Goal: Information Seeking & Learning: Learn about a topic

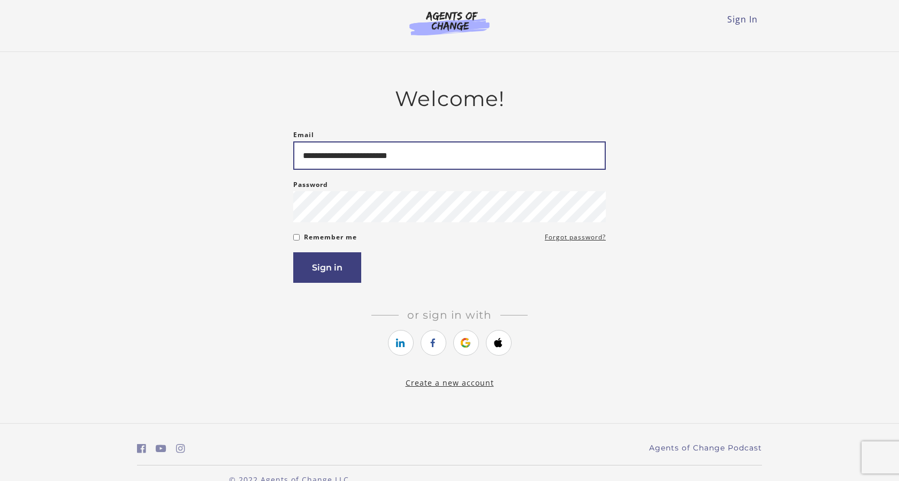
type input "**********"
click at [327, 269] on button "Sign in" at bounding box center [327, 267] width 68 height 31
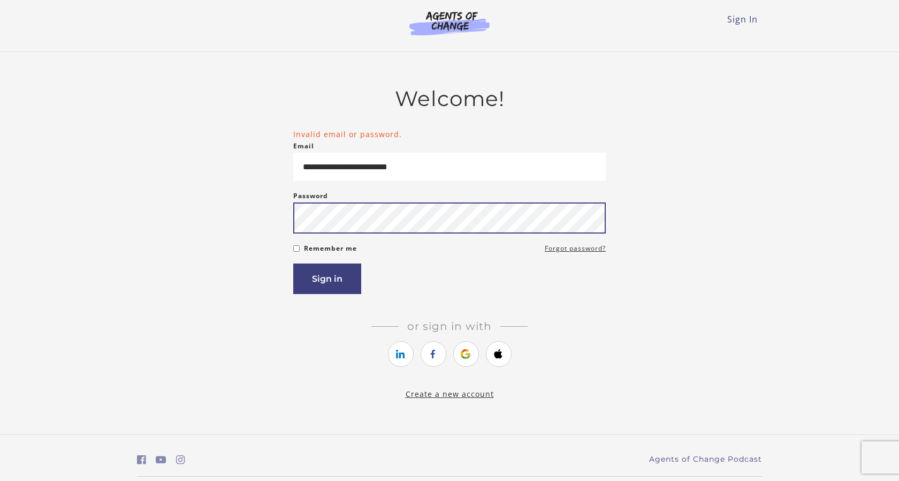
click at [327, 280] on button "Sign in" at bounding box center [327, 278] width 68 height 31
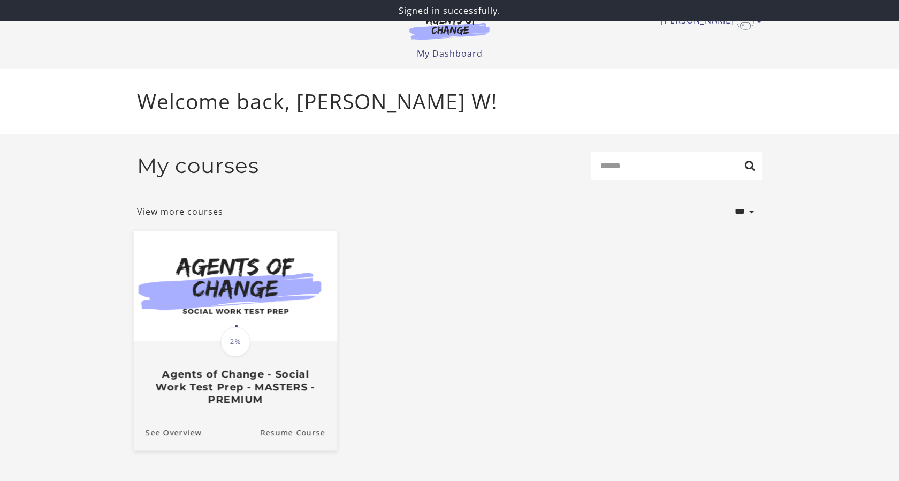
click at [301, 307] on img at bounding box center [235, 286] width 203 height 110
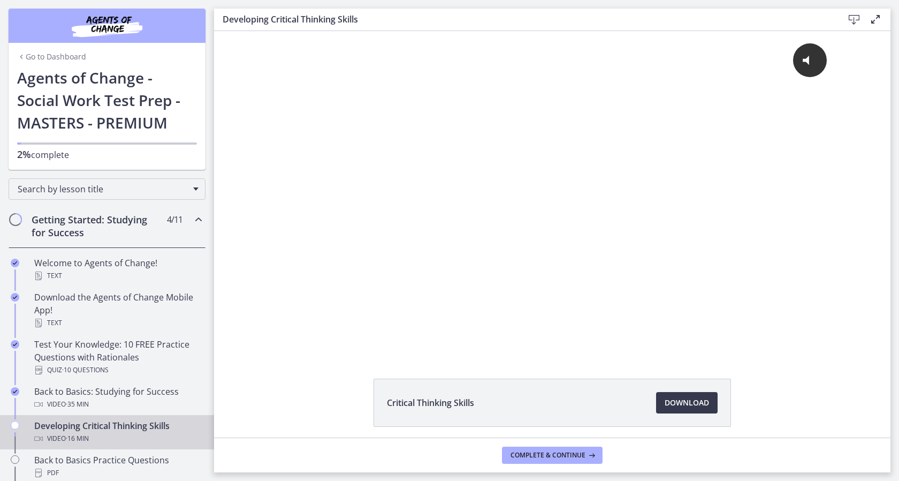
click at [878, 22] on icon at bounding box center [875, 19] width 13 height 13
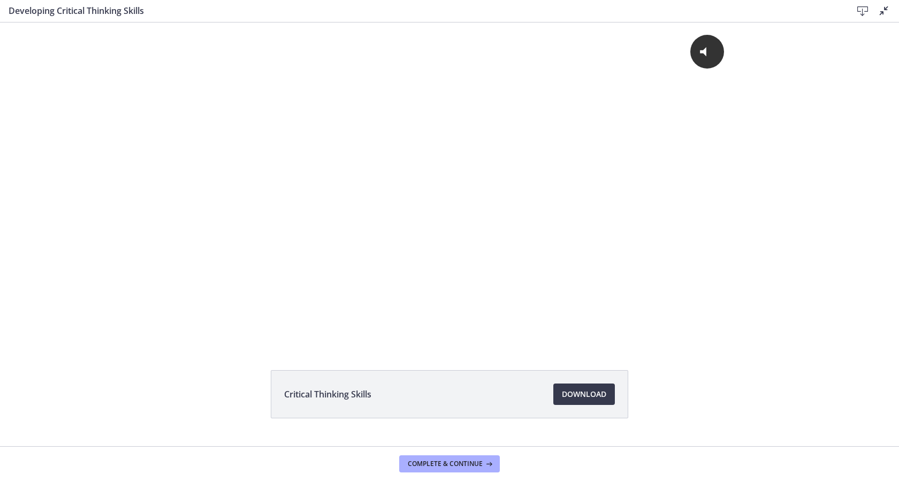
click at [877, 22] on div "Developing Critical Thinking Skills Download Disable fullscreen" at bounding box center [449, 11] width 899 height 22
click at [878, 16] on icon at bounding box center [884, 10] width 13 height 13
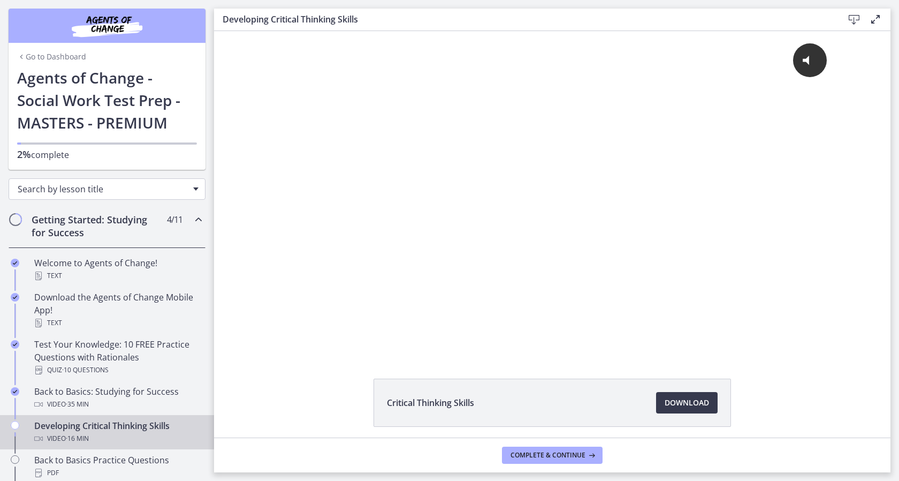
click at [188, 192] on div "Search by lesson title" at bounding box center [107, 188] width 197 height 21
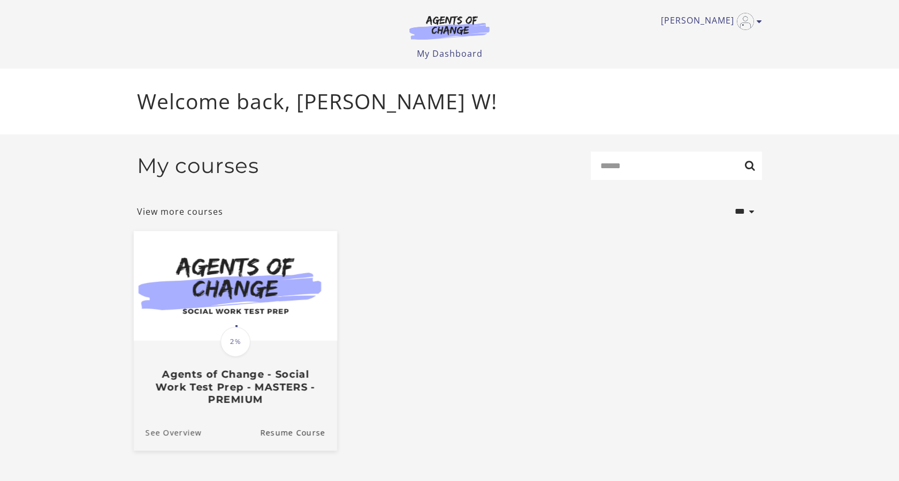
click at [189, 431] on link "See Overview" at bounding box center [168, 432] width 68 height 36
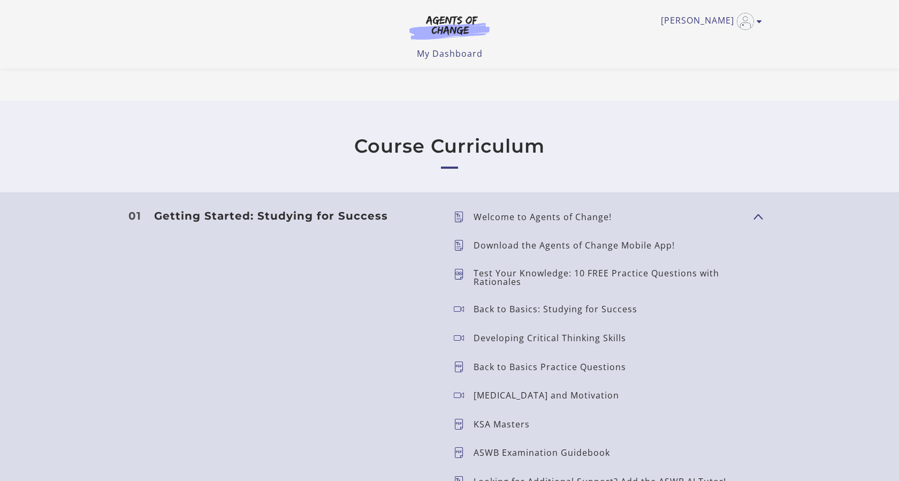
scroll to position [838, 0]
click at [754, 219] on span "Show Content" at bounding box center [754, 214] width 0 height 94
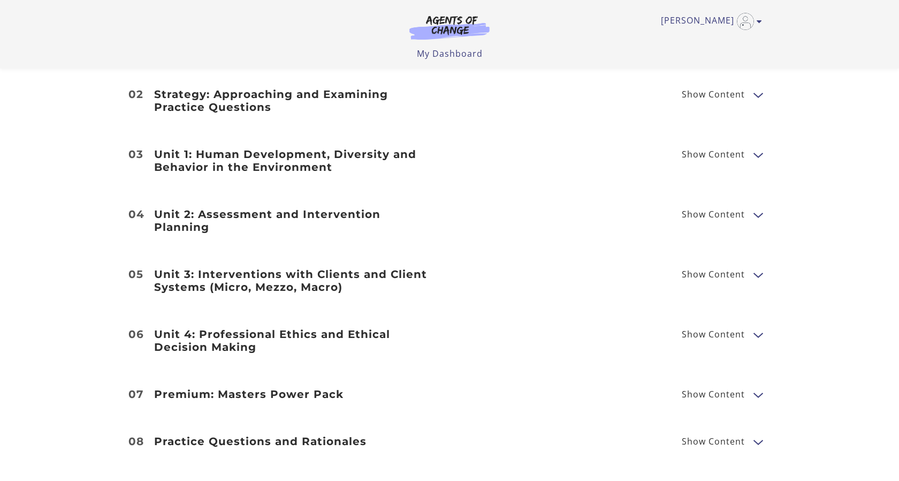
scroll to position [1007, 0]
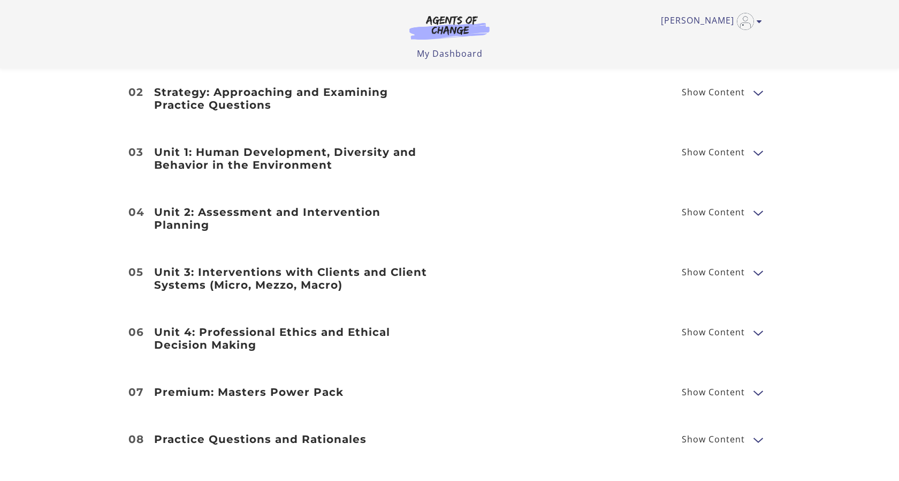
click at [735, 387] on span "Show Content" at bounding box center [713, 391] width 63 height 9
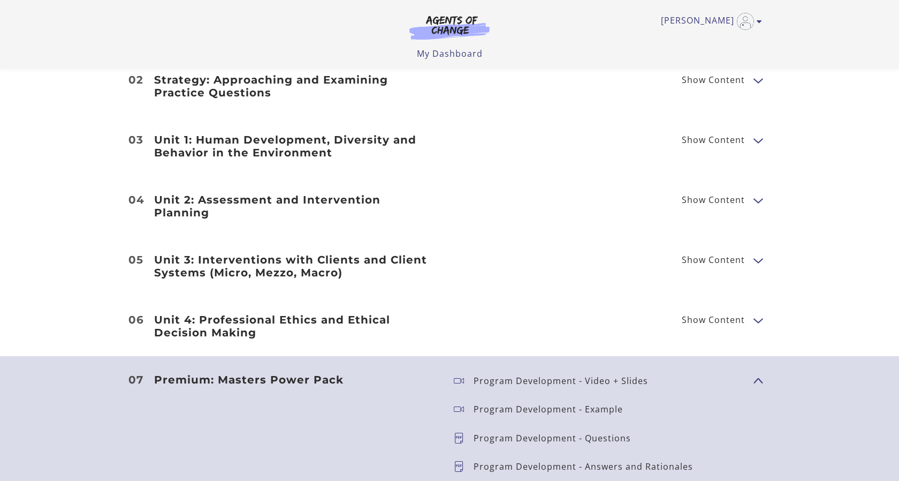
scroll to position [1047, 0]
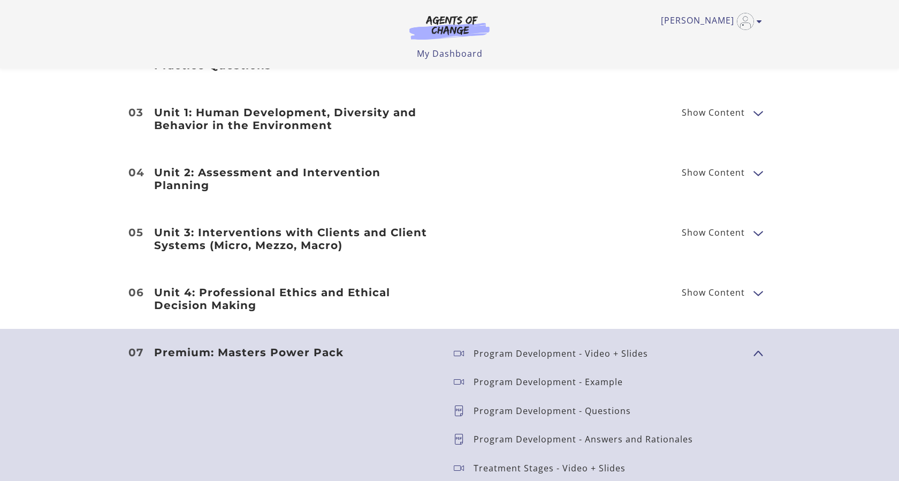
click at [757, 286] on button "Show Content" at bounding box center [758, 292] width 9 height 13
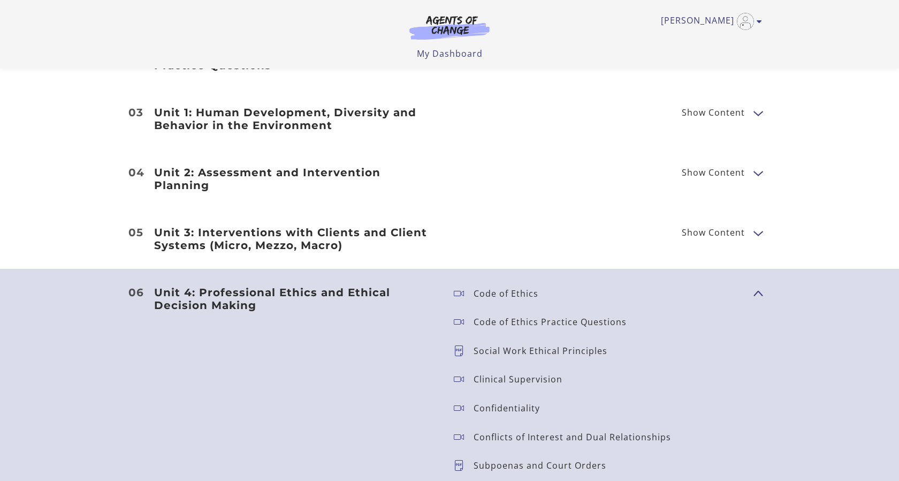
click at [758, 226] on button "Show Content" at bounding box center [758, 232] width 9 height 13
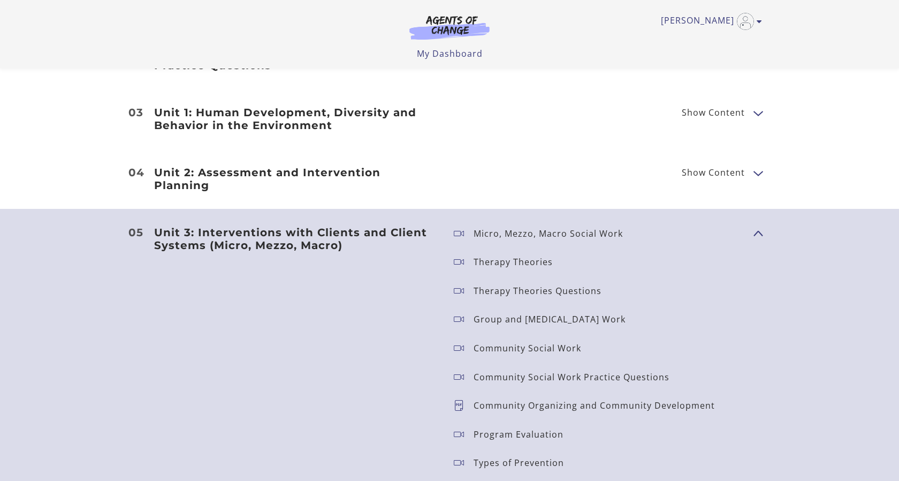
click at [754, 219] on span "Show Content" at bounding box center [754, 232] width 0 height 94
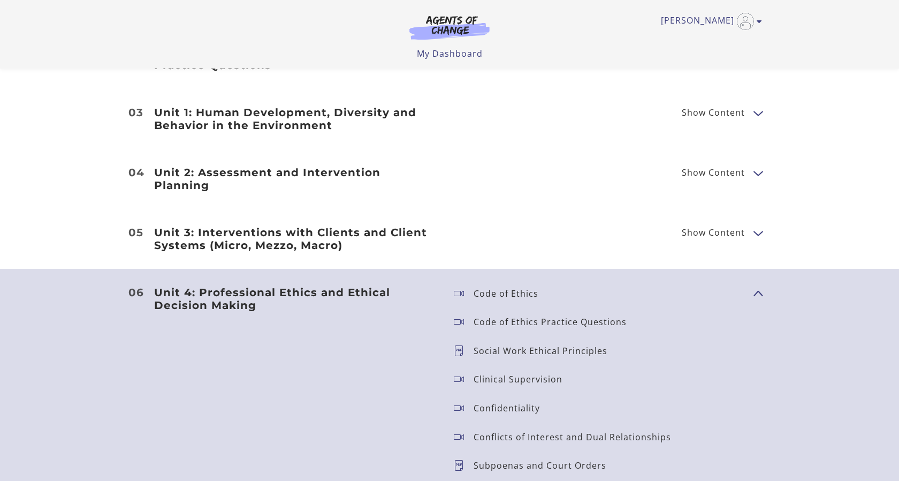
click at [754, 273] on span "Show Content" at bounding box center [754, 292] width 0 height 94
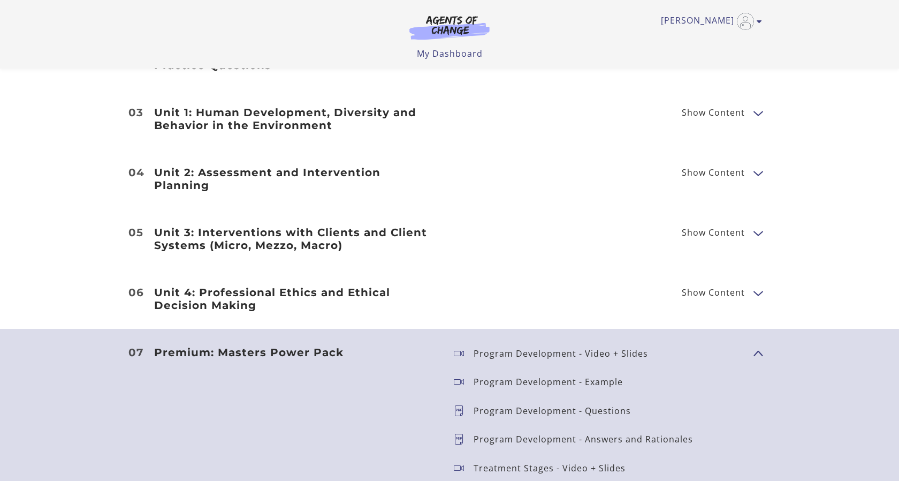
click at [754, 324] on span "Show Content" at bounding box center [754, 352] width 0 height 94
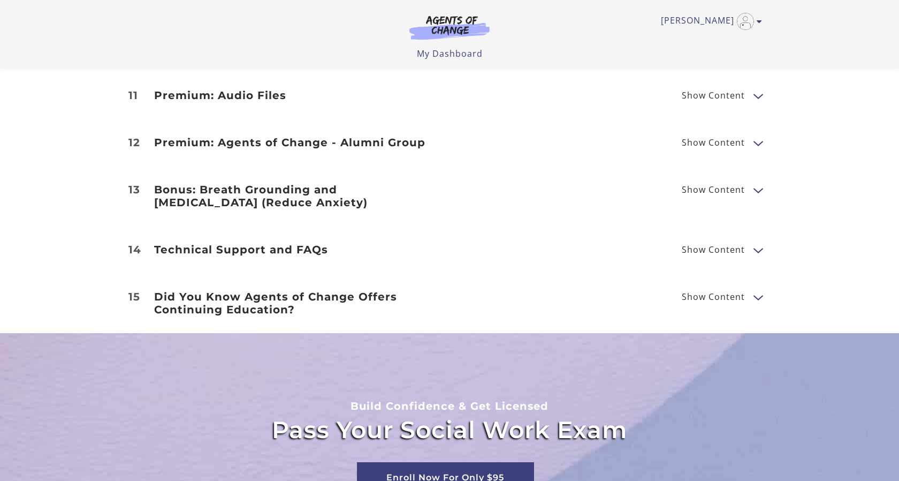
scroll to position [1491, 0]
click at [752, 137] on span "Show Content" at bounding box center [718, 143] width 72 height 13
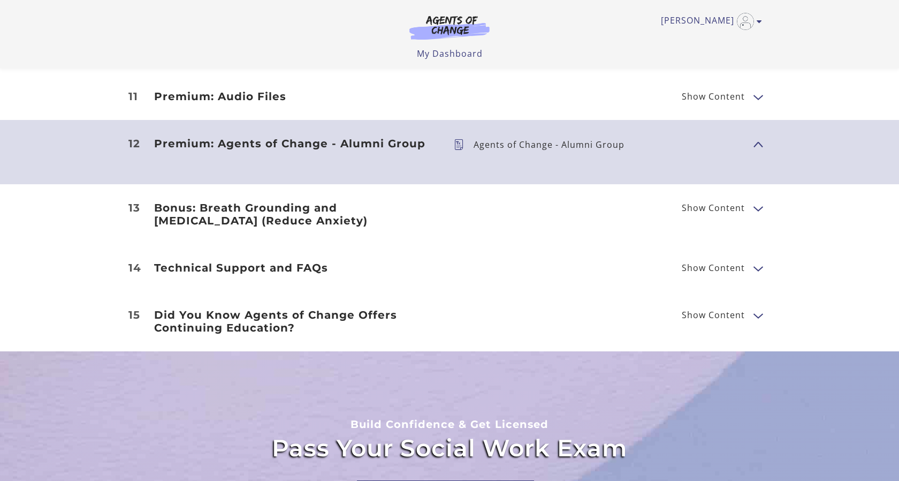
click at [762, 137] on button "Show Content" at bounding box center [758, 143] width 9 height 13
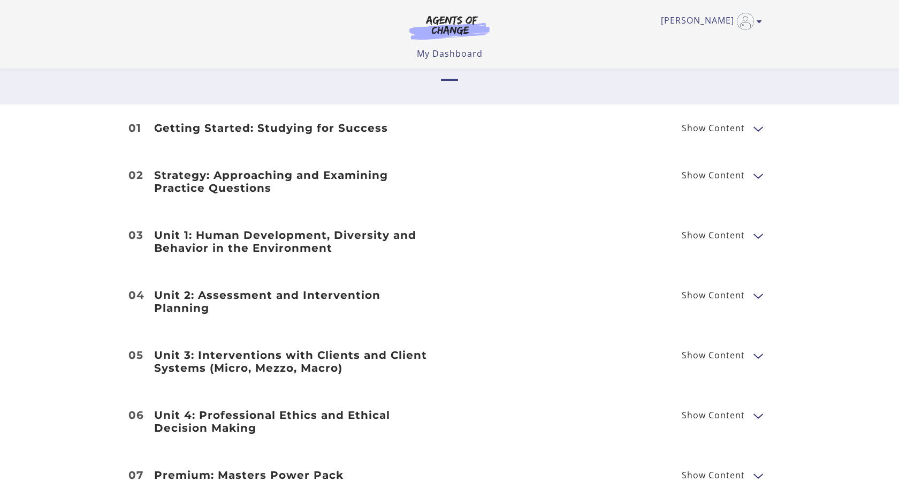
scroll to position [922, 0]
